Goal: Navigation & Orientation: Find specific page/section

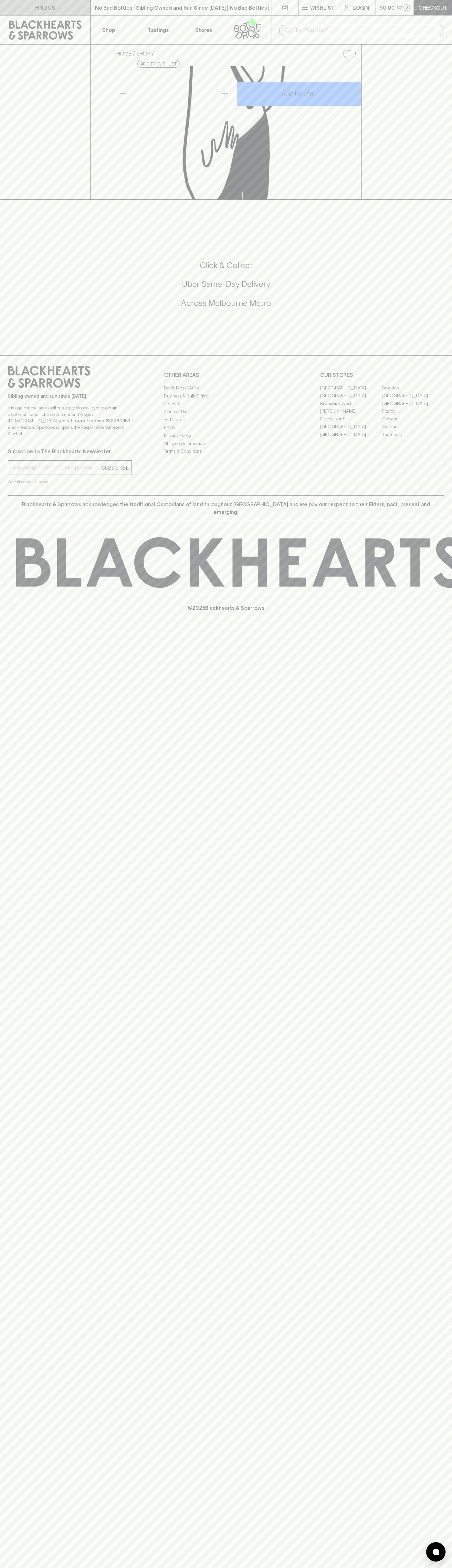
click at [4, 10] on link "FIND US" at bounding box center [45, 7] width 90 height 15
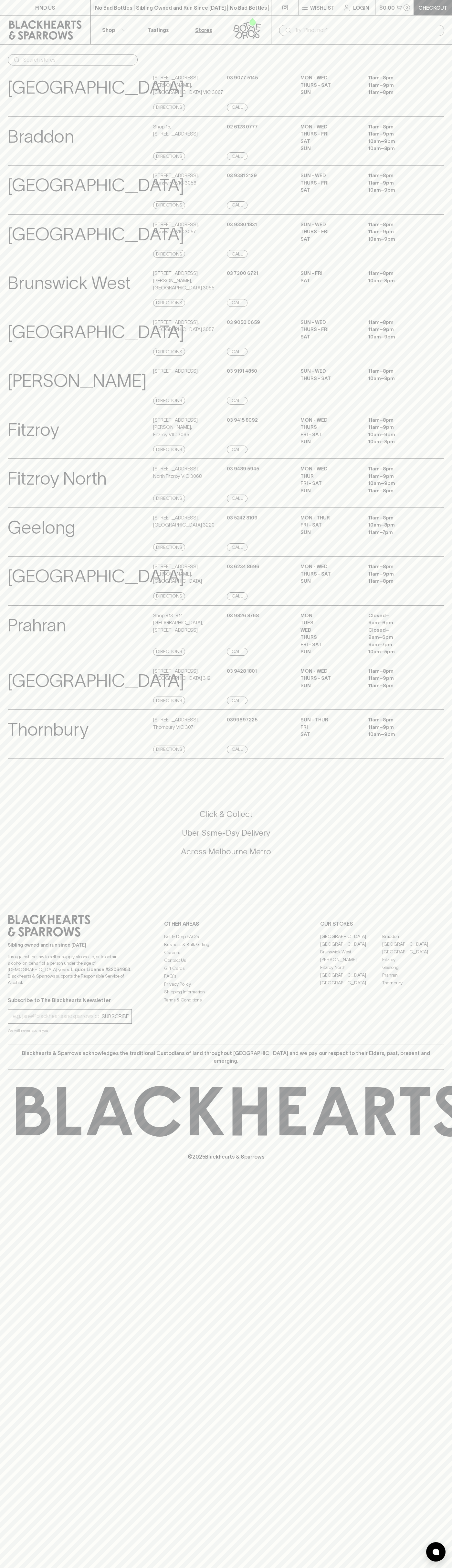
click at [444, 1567] on html "FIND US | No Bad Bottles | Sibling Owned and Run Since [DATE] | No Bad Bottles …" at bounding box center [226, 784] width 452 height 1568
click at [5, 1209] on div "FIND US | No Bad Bottles | Sibling Owned and Run Since 2006 | No Bad Bottles | …" at bounding box center [226, 784] width 452 height 1568
